Goal: Task Accomplishment & Management: Manage account settings

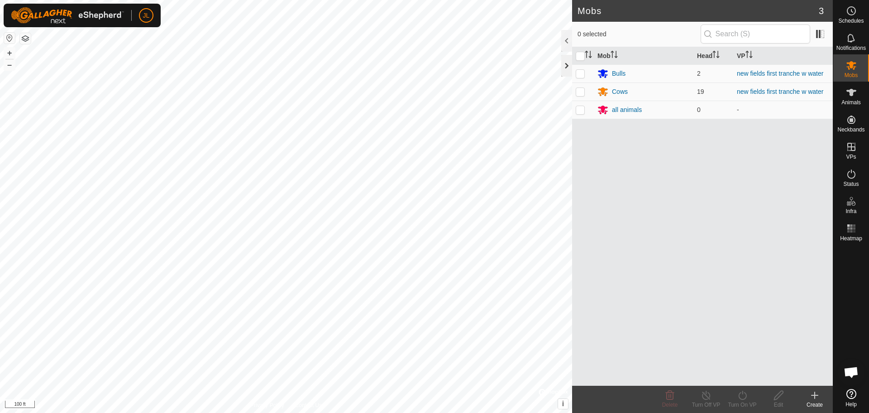
click at [566, 66] on div at bounding box center [566, 66] width 11 height 22
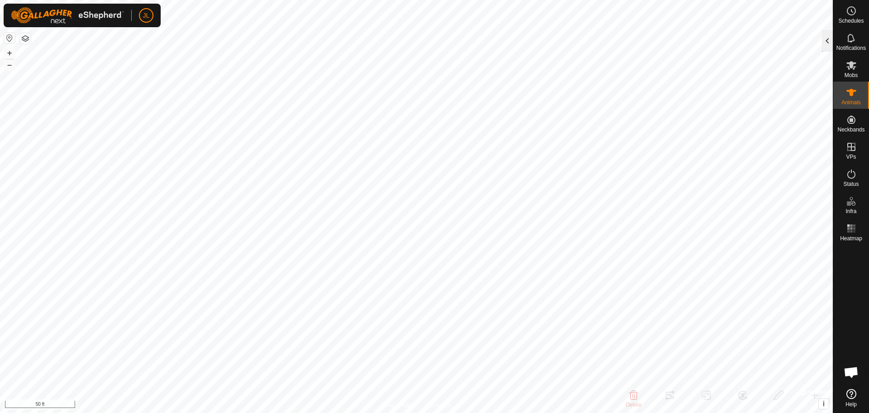
click at [828, 38] on div at bounding box center [827, 41] width 11 height 22
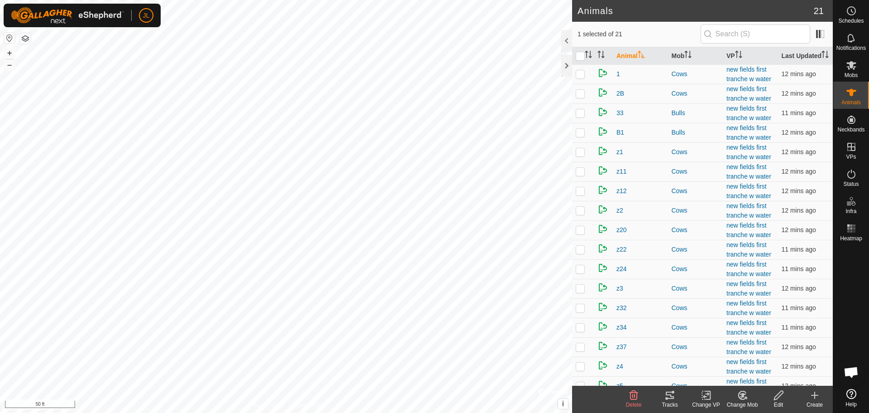
click at [667, 399] on icon at bounding box center [667, 398] width 3 height 3
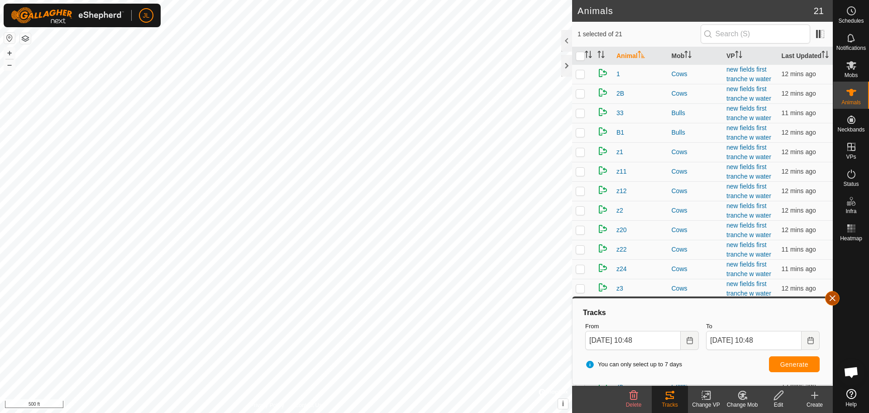
click at [835, 298] on button "button" at bounding box center [832, 298] width 14 height 14
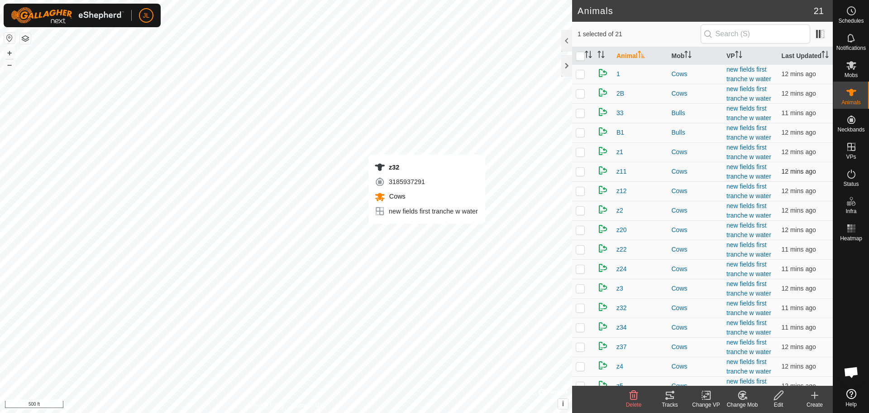
checkbox input "true"
checkbox input "false"
click at [672, 395] on icon at bounding box center [670, 394] width 11 height 11
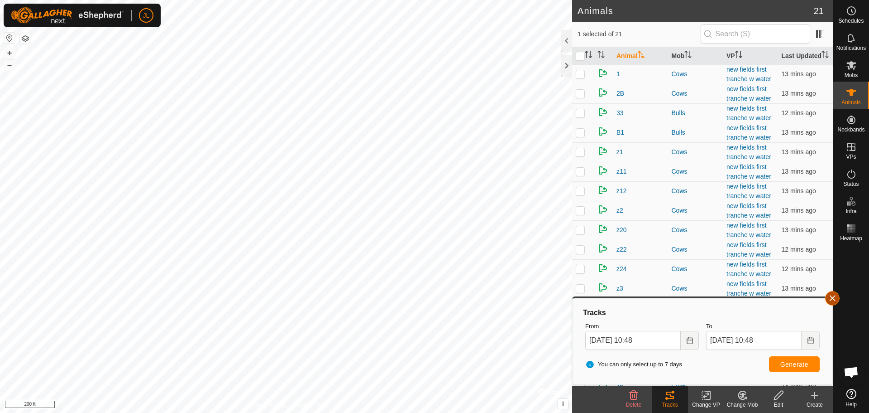
click at [835, 296] on button "button" at bounding box center [832, 298] width 14 height 14
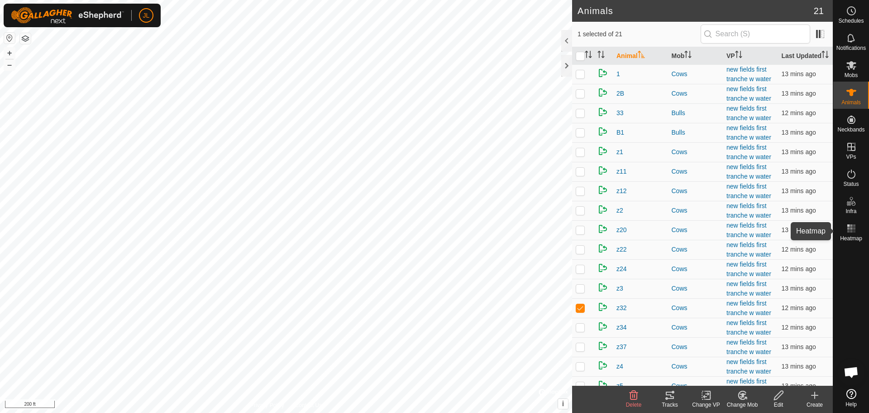
click at [854, 225] on rect at bounding box center [854, 225] width 2 height 2
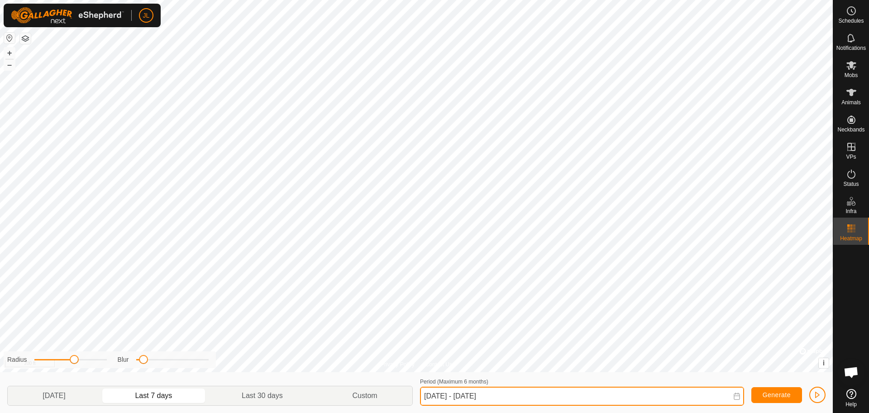
click at [432, 398] on input "[DATE] - [DATE]" at bounding box center [582, 395] width 324 height 19
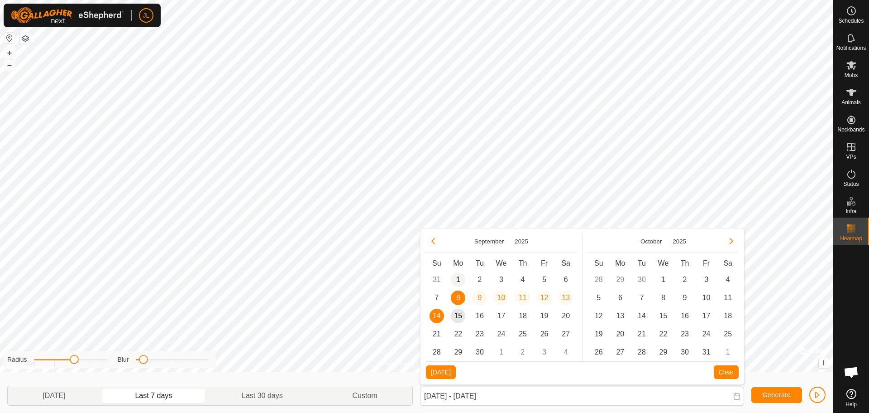
click at [456, 276] on span "1" at bounding box center [458, 279] width 14 height 14
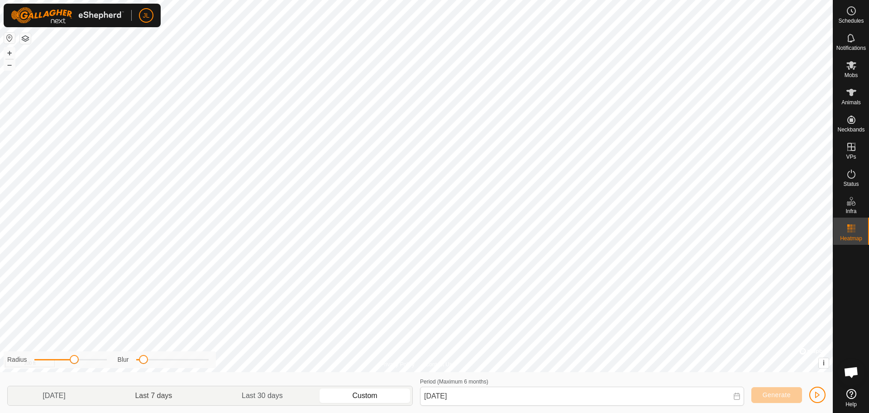
click at [186, 397] on p-togglebutton "Last 7 days" at bounding box center [154, 395] width 107 height 19
click at [173, 397] on p-togglebutton "Last 7 days" at bounding box center [154, 395] width 107 height 19
click at [155, 396] on p-togglebutton "Last 7 days" at bounding box center [154, 395] width 107 height 19
click at [271, 395] on p-togglebutton "Last 30 days" at bounding box center [262, 395] width 110 height 19
type input "[DATE] - [DATE]"
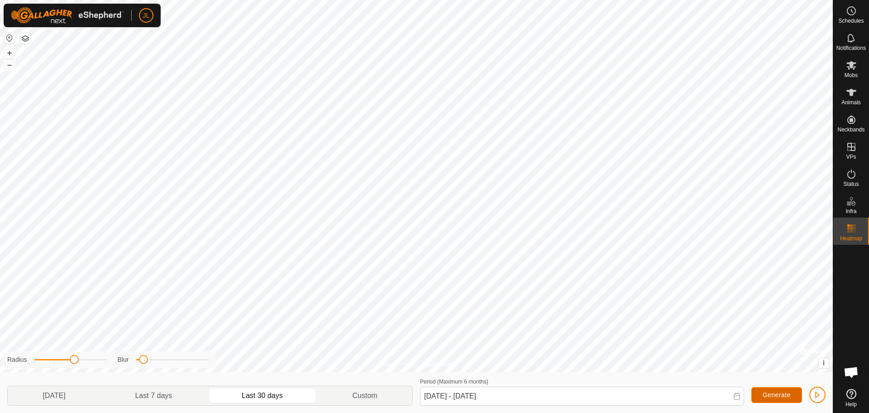
click at [788, 392] on span "Generate" at bounding box center [777, 394] width 28 height 7
click at [788, 393] on span "Generate" at bounding box center [777, 394] width 28 height 7
click at [852, 10] on icon at bounding box center [852, 11] width 1 height 3
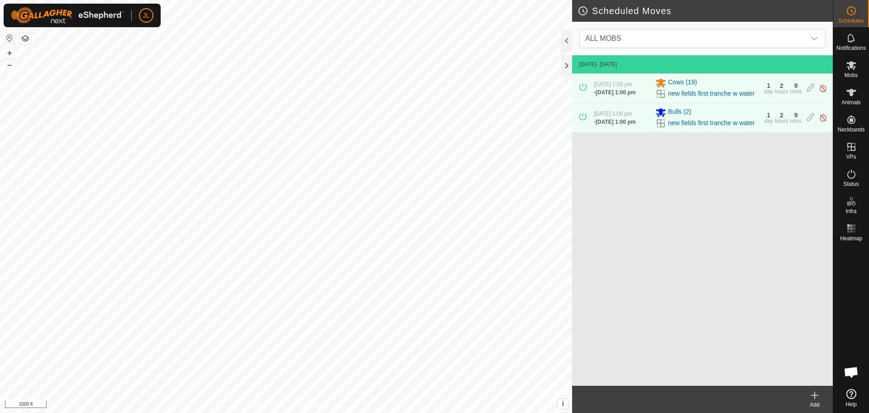
click at [815, 394] on icon at bounding box center [815, 395] width 0 height 6
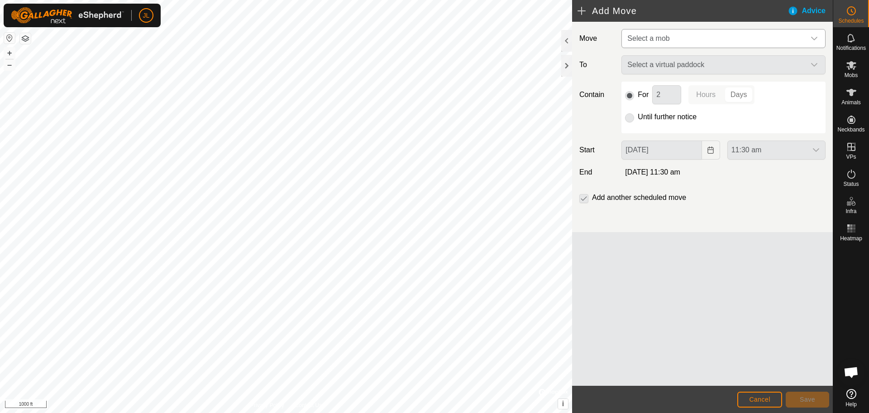
click at [817, 38] on icon "dropdown trigger" at bounding box center [814, 39] width 6 height 4
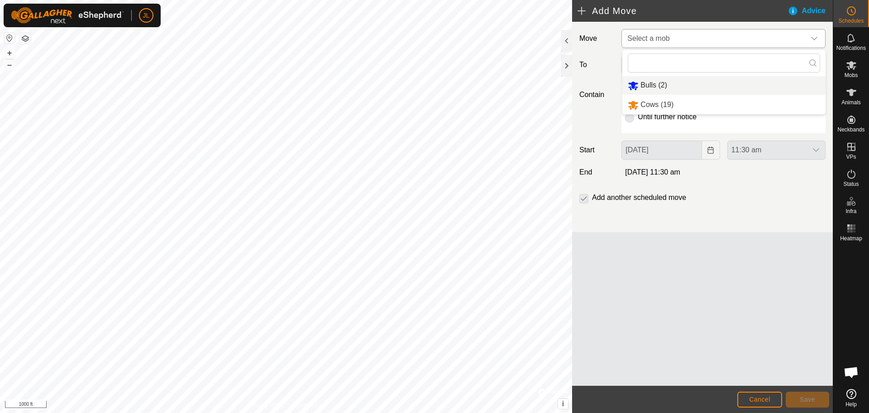
click at [667, 84] on li "Bulls (2)" at bounding box center [724, 85] width 203 height 19
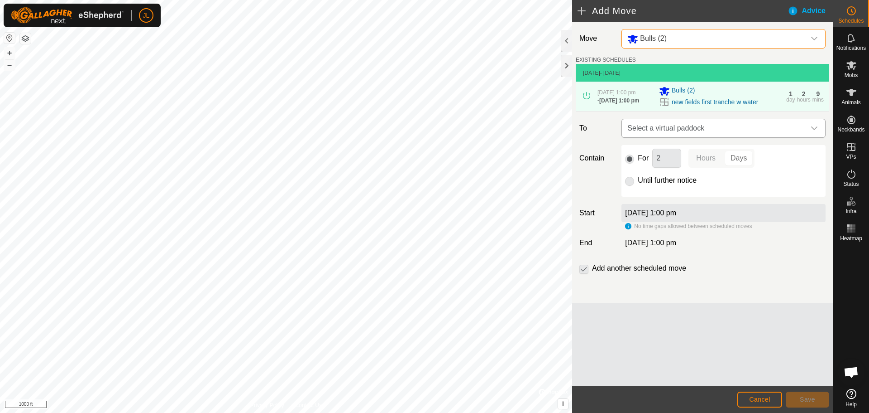
click at [817, 131] on icon "dropdown trigger" at bounding box center [814, 128] width 7 height 7
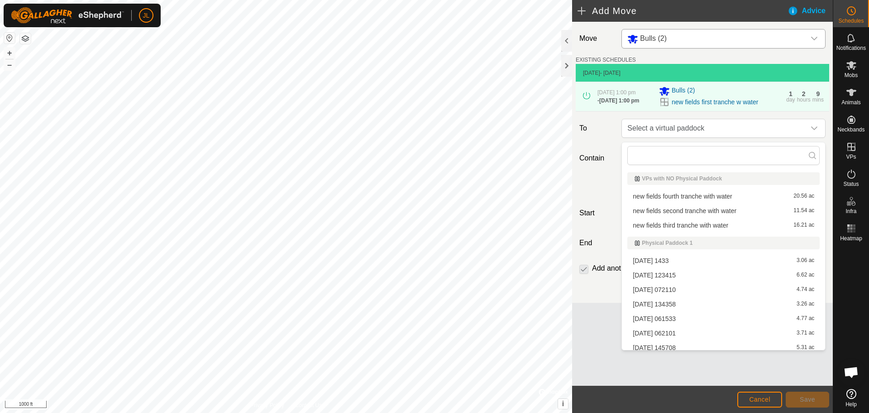
click at [716, 212] on li "new fields second tranche with water 11.54 ac" at bounding box center [724, 211] width 192 height 14
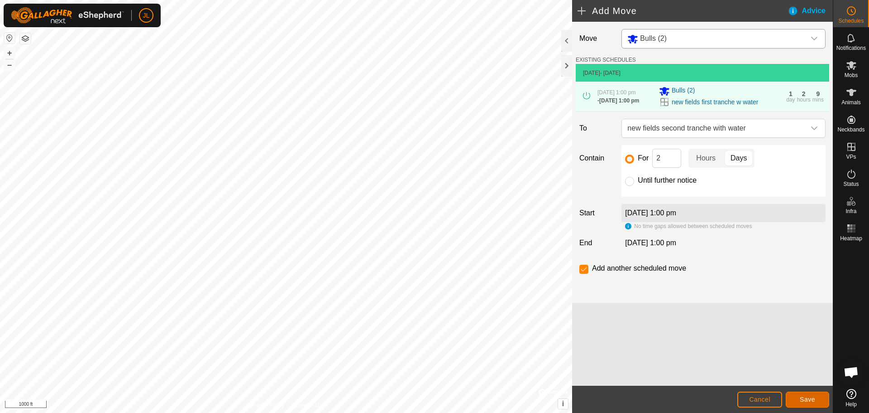
click at [811, 399] on span "Save" at bounding box center [807, 398] width 15 height 7
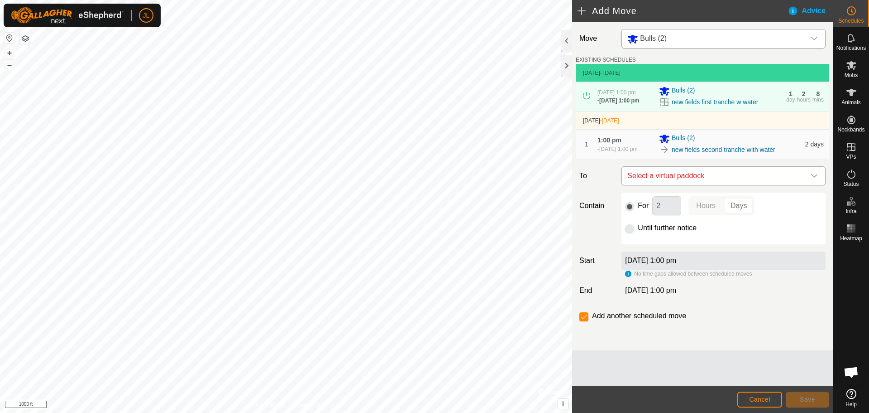
click at [814, 179] on icon "dropdown trigger" at bounding box center [814, 175] width 7 height 7
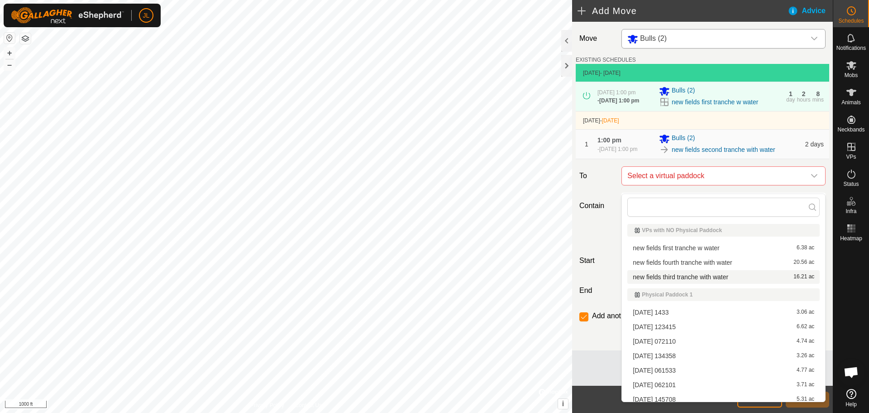
click at [716, 276] on li "new fields third tranche with water 16.21 ac" at bounding box center [724, 277] width 192 height 14
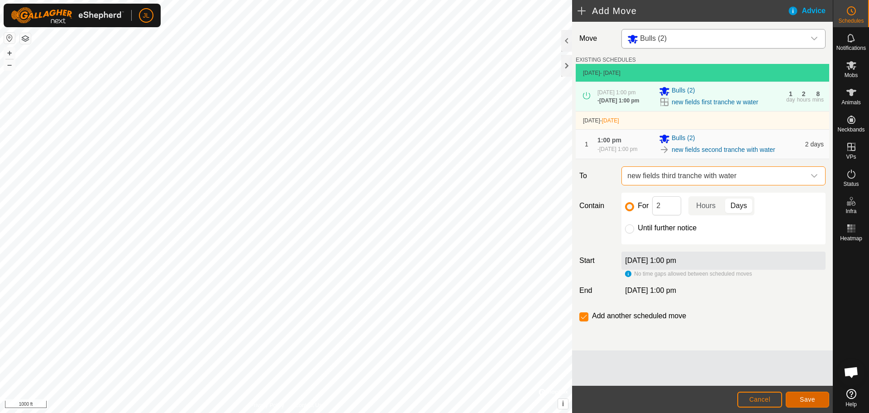
click at [810, 398] on span "Save" at bounding box center [807, 398] width 15 height 7
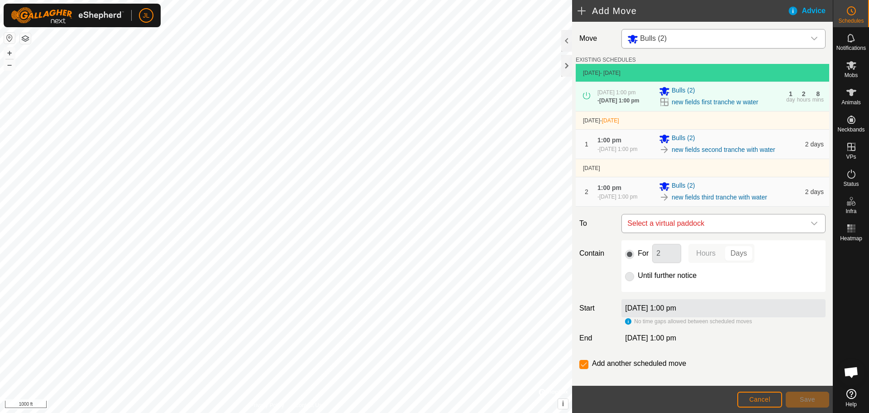
click at [811, 231] on div "dropdown trigger" at bounding box center [815, 223] width 18 height 18
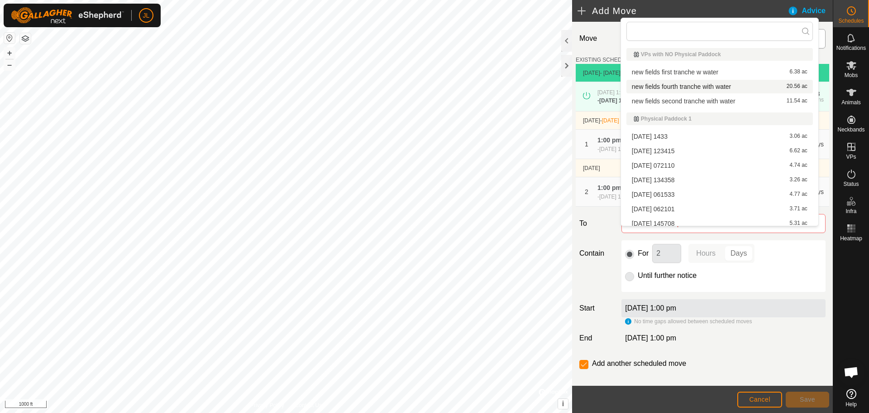
click at [729, 86] on li "new fields fourth tranche with water 20.56 ac" at bounding box center [720, 87] width 187 height 14
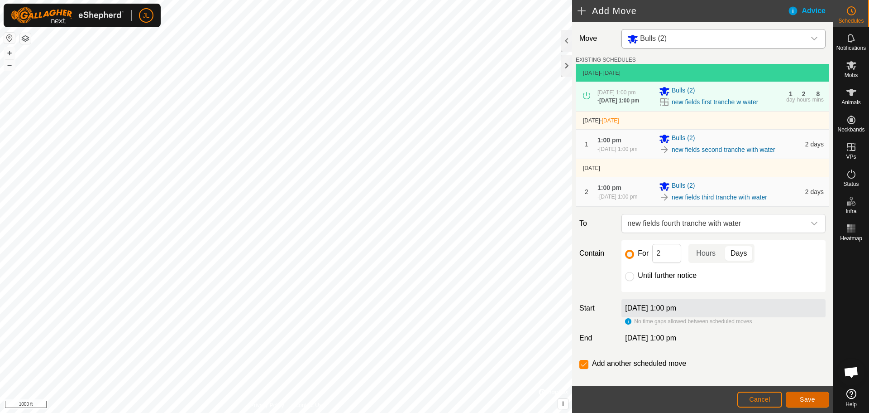
click at [814, 400] on span "Save" at bounding box center [807, 398] width 15 height 7
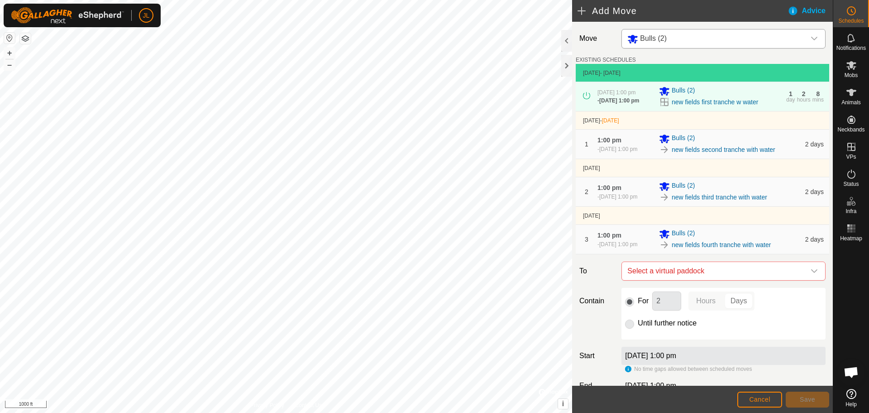
click at [811, 38] on icon "dropdown trigger" at bounding box center [814, 38] width 7 height 7
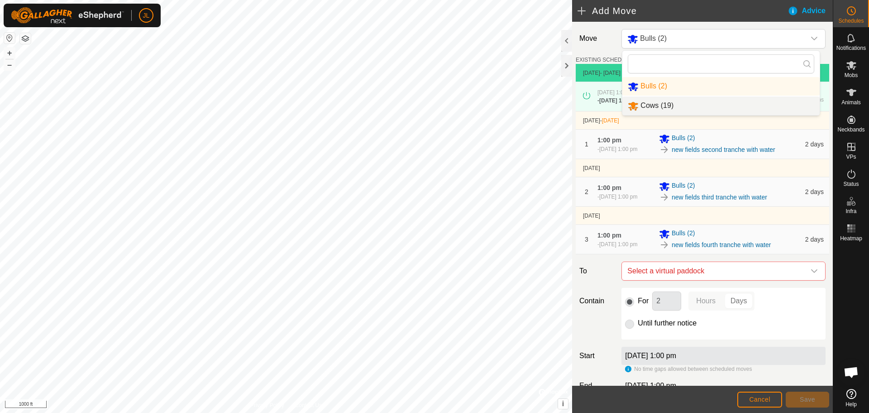
click at [700, 105] on li "Cows (19)" at bounding box center [721, 105] width 197 height 19
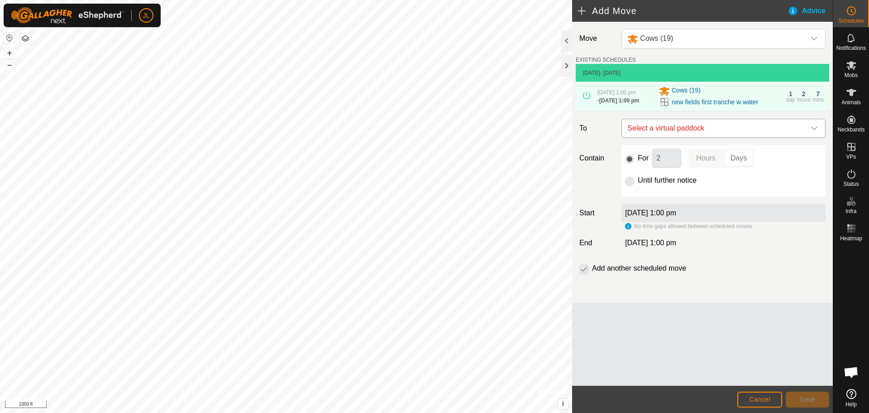
click at [815, 131] on icon "dropdown trigger" at bounding box center [814, 128] width 7 height 7
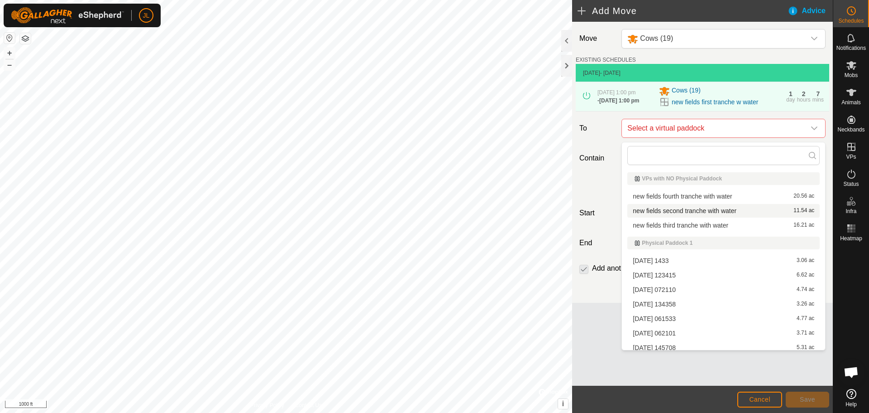
click at [703, 212] on li "new fields second tranche with water 11.54 ac" at bounding box center [724, 211] width 192 height 14
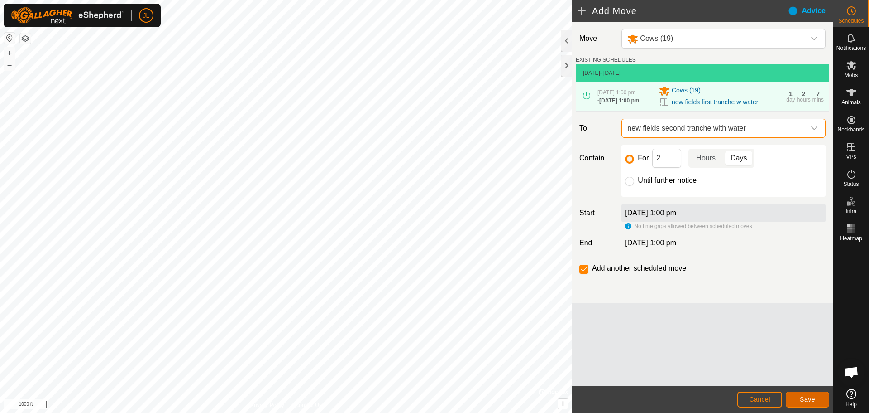
click at [815, 398] on span "Save" at bounding box center [807, 398] width 15 height 7
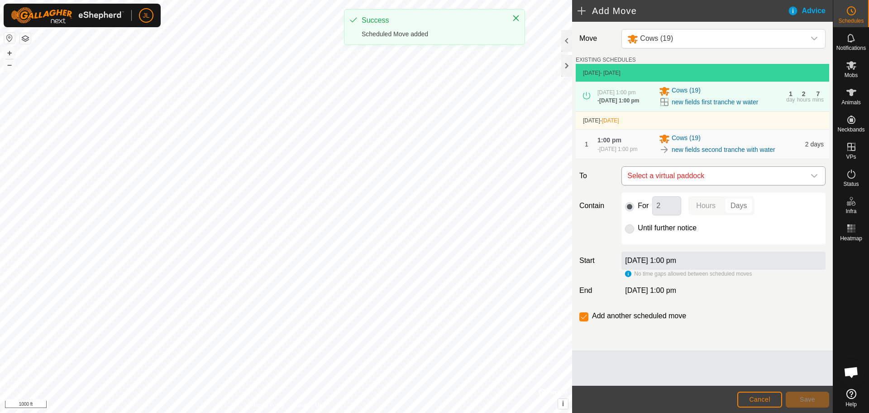
click at [817, 179] on icon "dropdown trigger" at bounding box center [814, 175] width 7 height 7
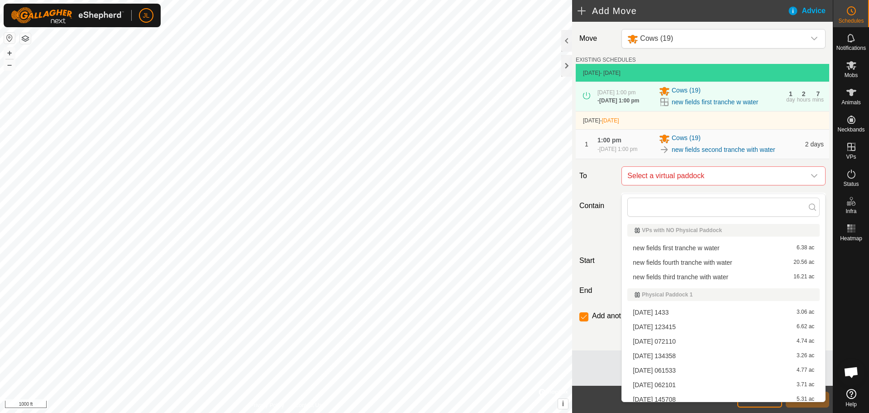
click at [732, 277] on li "new fields third tranche with water 16.21 ac" at bounding box center [724, 277] width 192 height 14
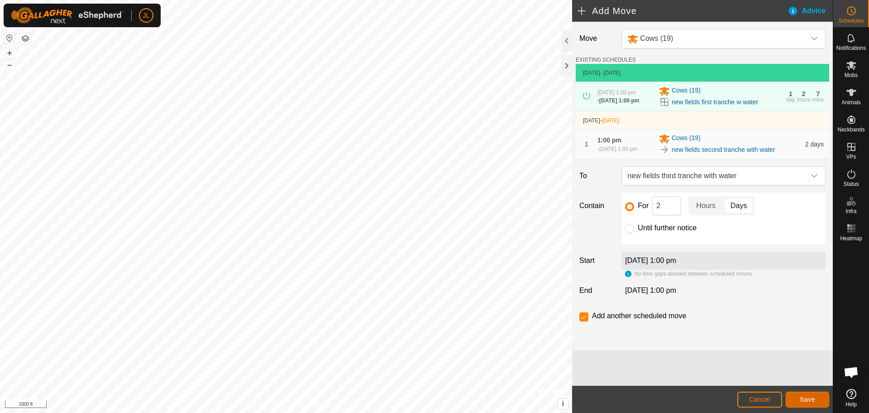
click at [816, 399] on button "Save" at bounding box center [807, 399] width 43 height 16
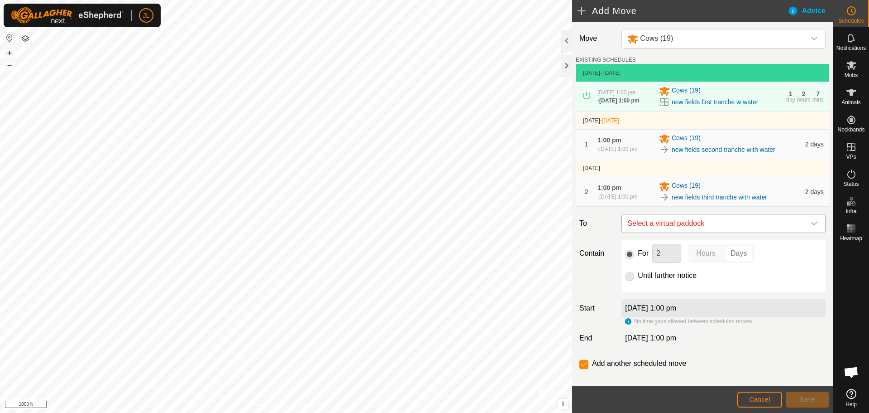
click at [811, 227] on icon "dropdown trigger" at bounding box center [814, 223] width 7 height 7
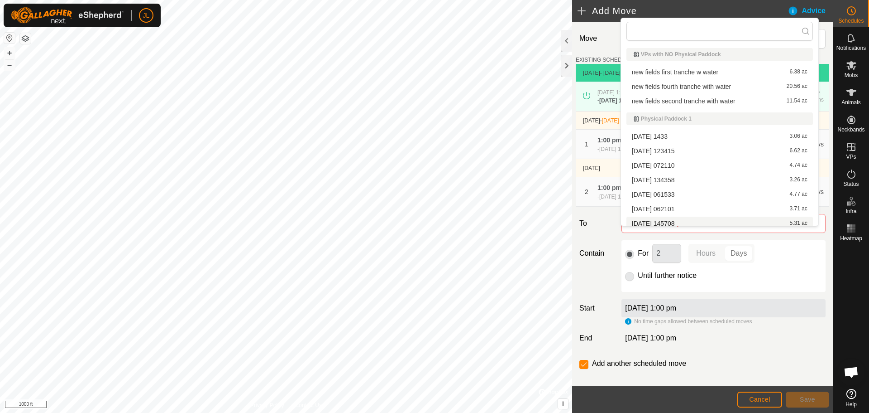
scroll to position [5, 0]
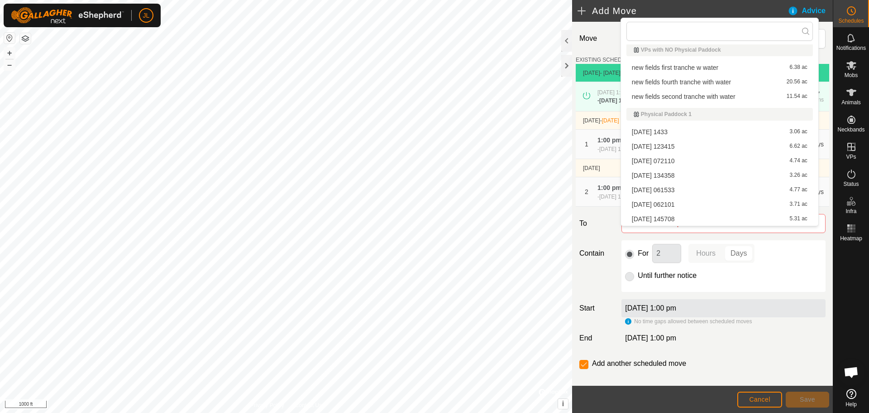
click at [727, 80] on li "new fields fourth tranche with water 20.56 ac" at bounding box center [720, 82] width 187 height 14
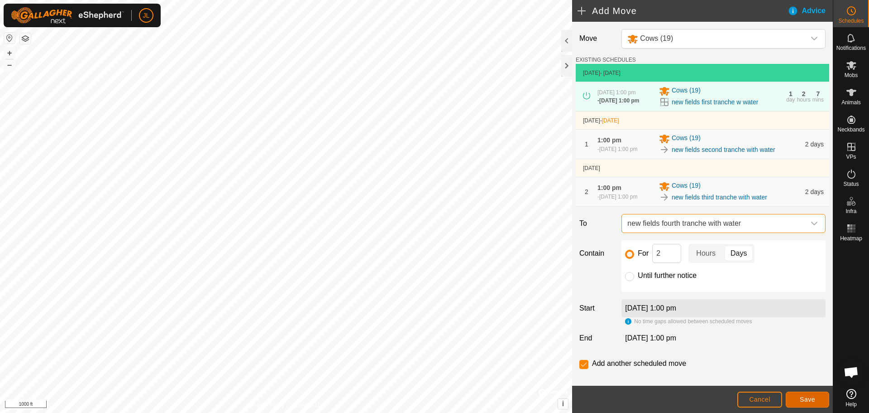
click at [820, 402] on button "Save" at bounding box center [807, 399] width 43 height 16
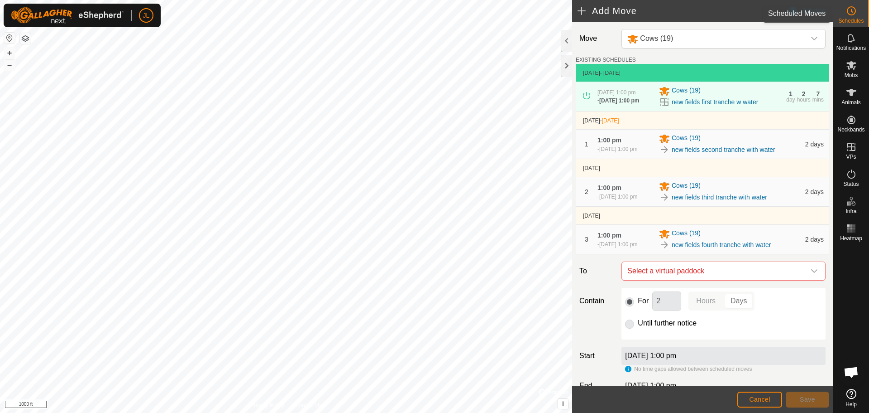
click at [853, 8] on icon at bounding box center [851, 10] width 11 height 11
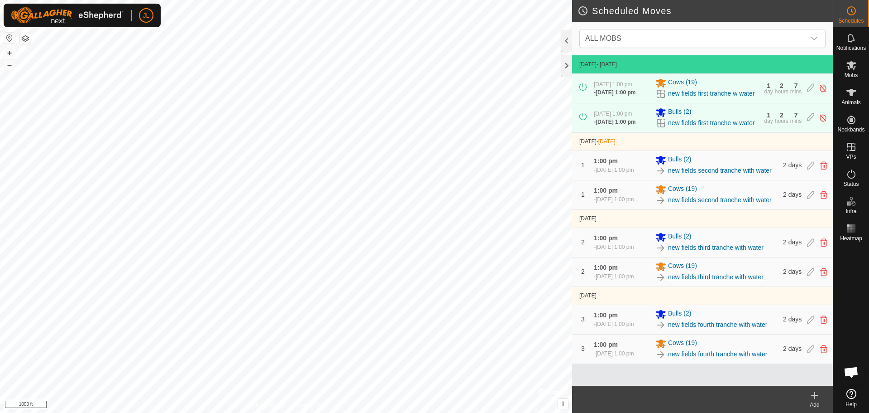
scroll to position [33, 0]
click at [569, 68] on div at bounding box center [566, 66] width 11 height 22
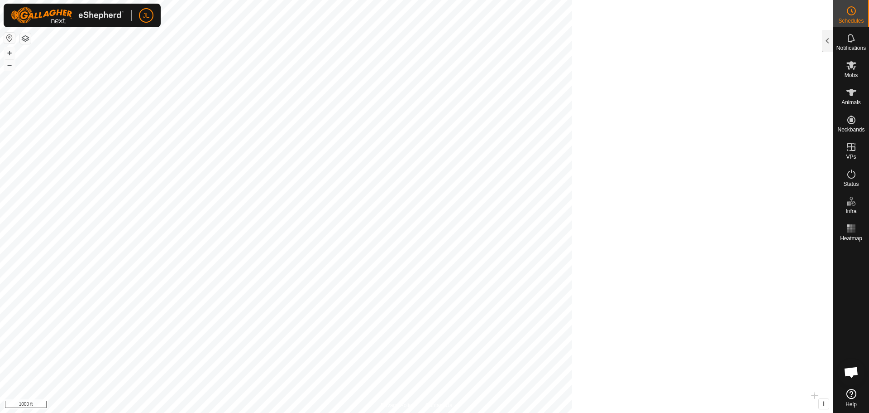
scroll to position [285, 0]
click at [149, 14] on span "JL" at bounding box center [146, 16] width 7 height 10
click at [178, 71] on link "Logout" at bounding box center [188, 69] width 90 height 14
